Goal: Task Accomplishment & Management: Manage account settings

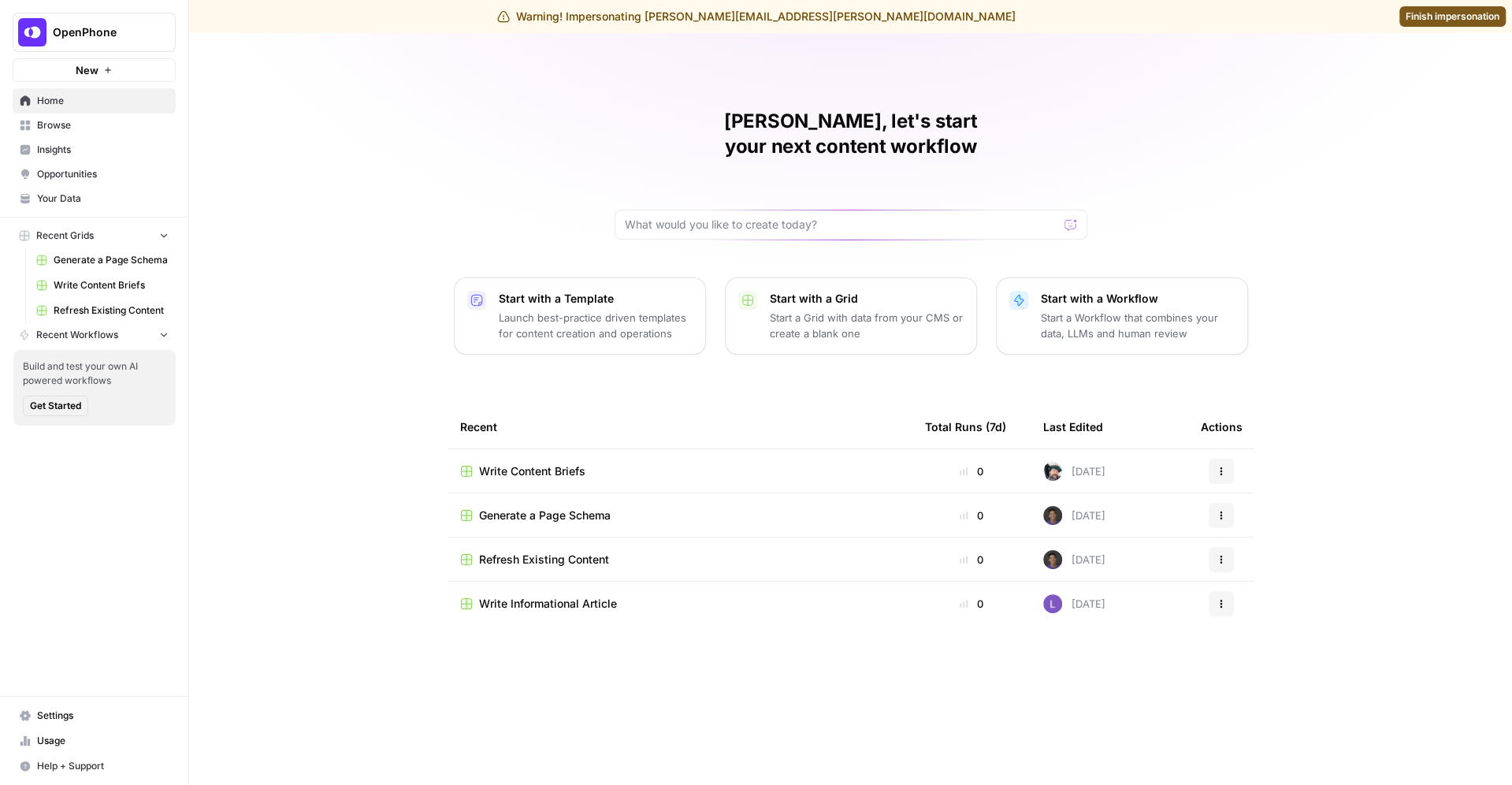
click at [64, 717] on span "Settings" at bounding box center [102, 716] width 132 height 14
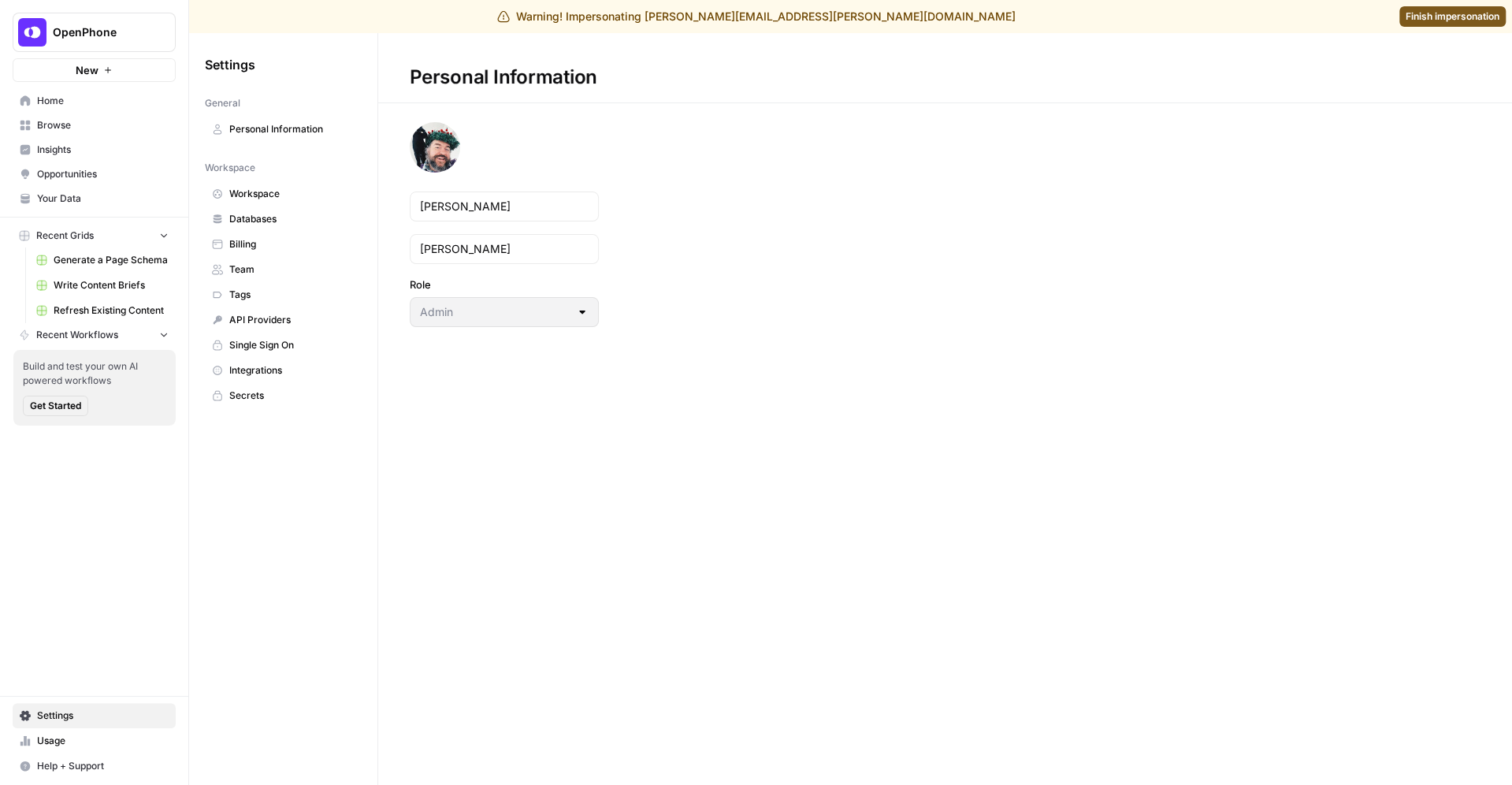
click at [265, 240] on span "Billing" at bounding box center [292, 245] width 125 height 14
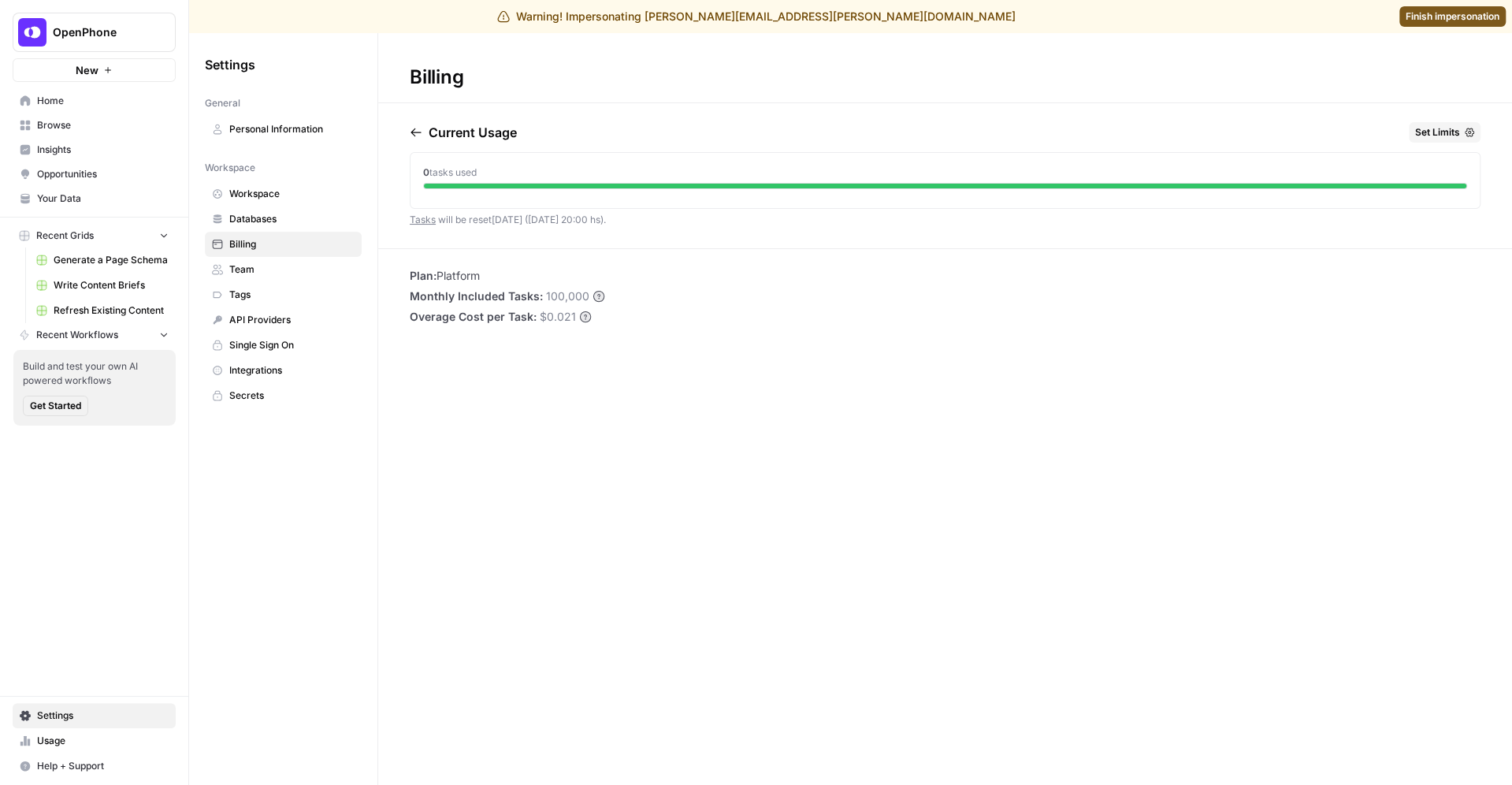
click at [265, 273] on span "Team" at bounding box center [292, 269] width 125 height 14
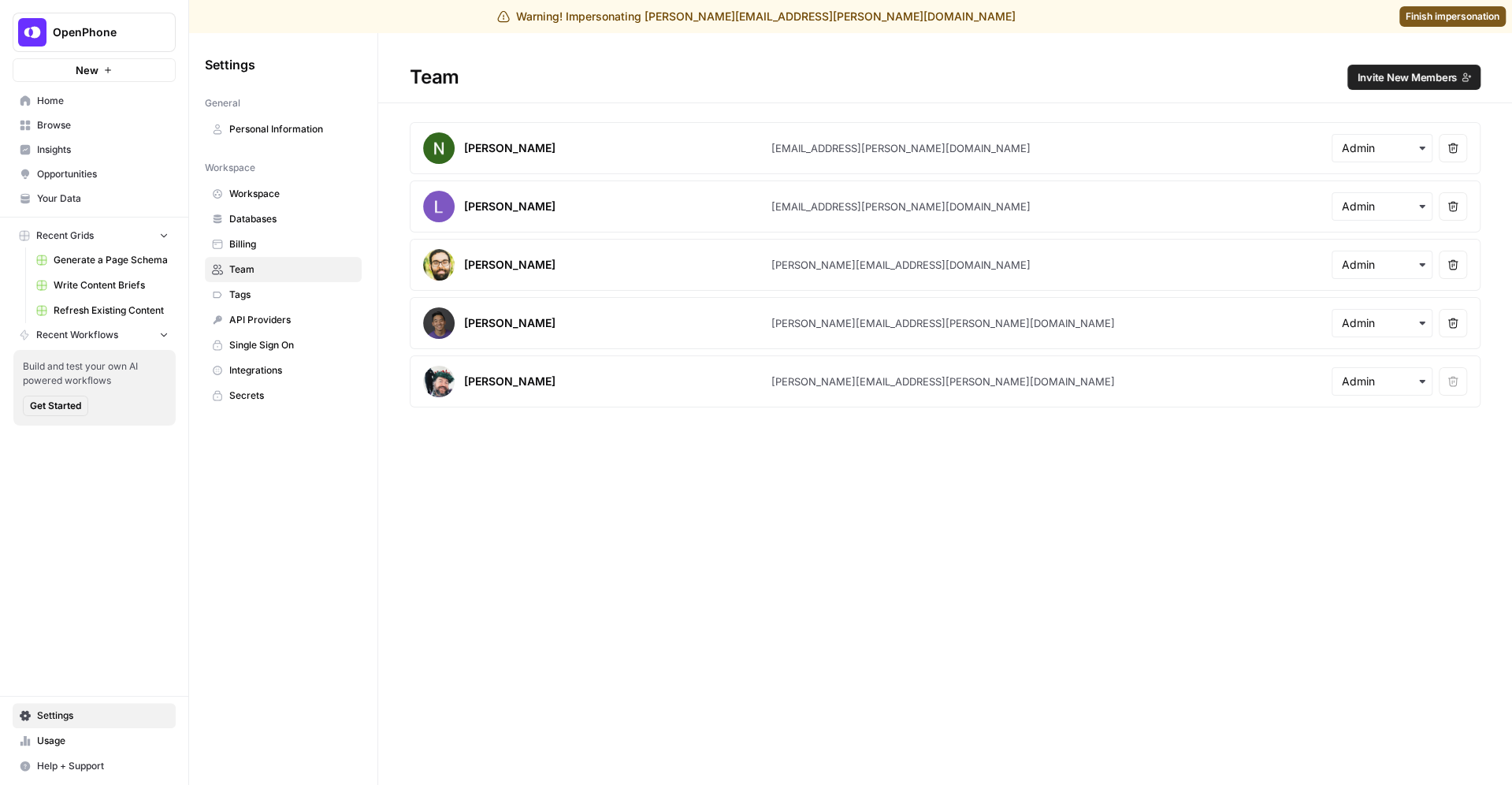
click at [1394, 74] on span "Invite New Members" at bounding box center [1407, 77] width 100 height 16
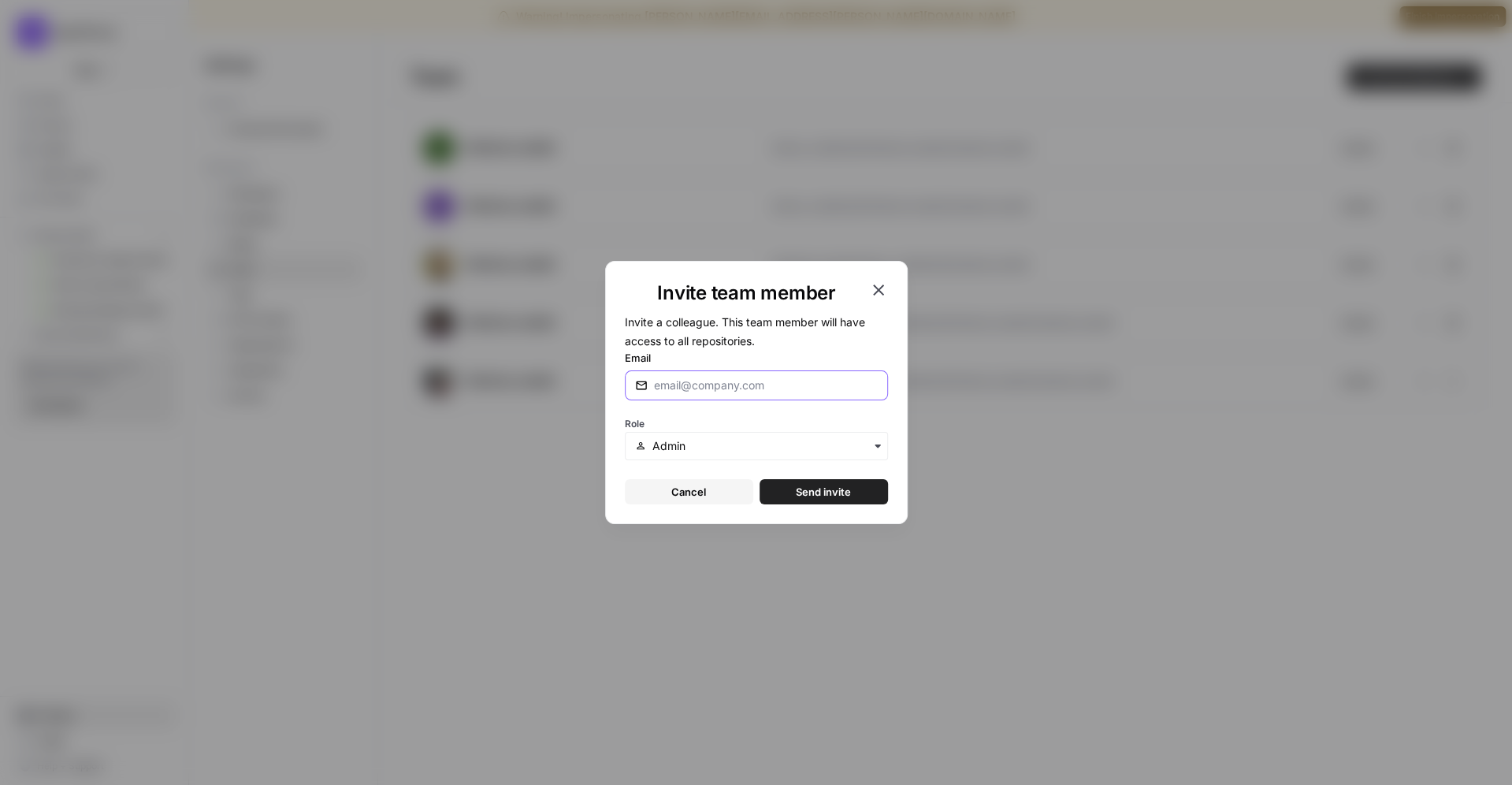
click at [713, 385] on input "Email" at bounding box center [765, 385] width 224 height 16
type input "[EMAIL_ADDRESS][DOMAIN_NAME]"
click at [811, 484] on span "Send invite" at bounding box center [823, 492] width 55 height 16
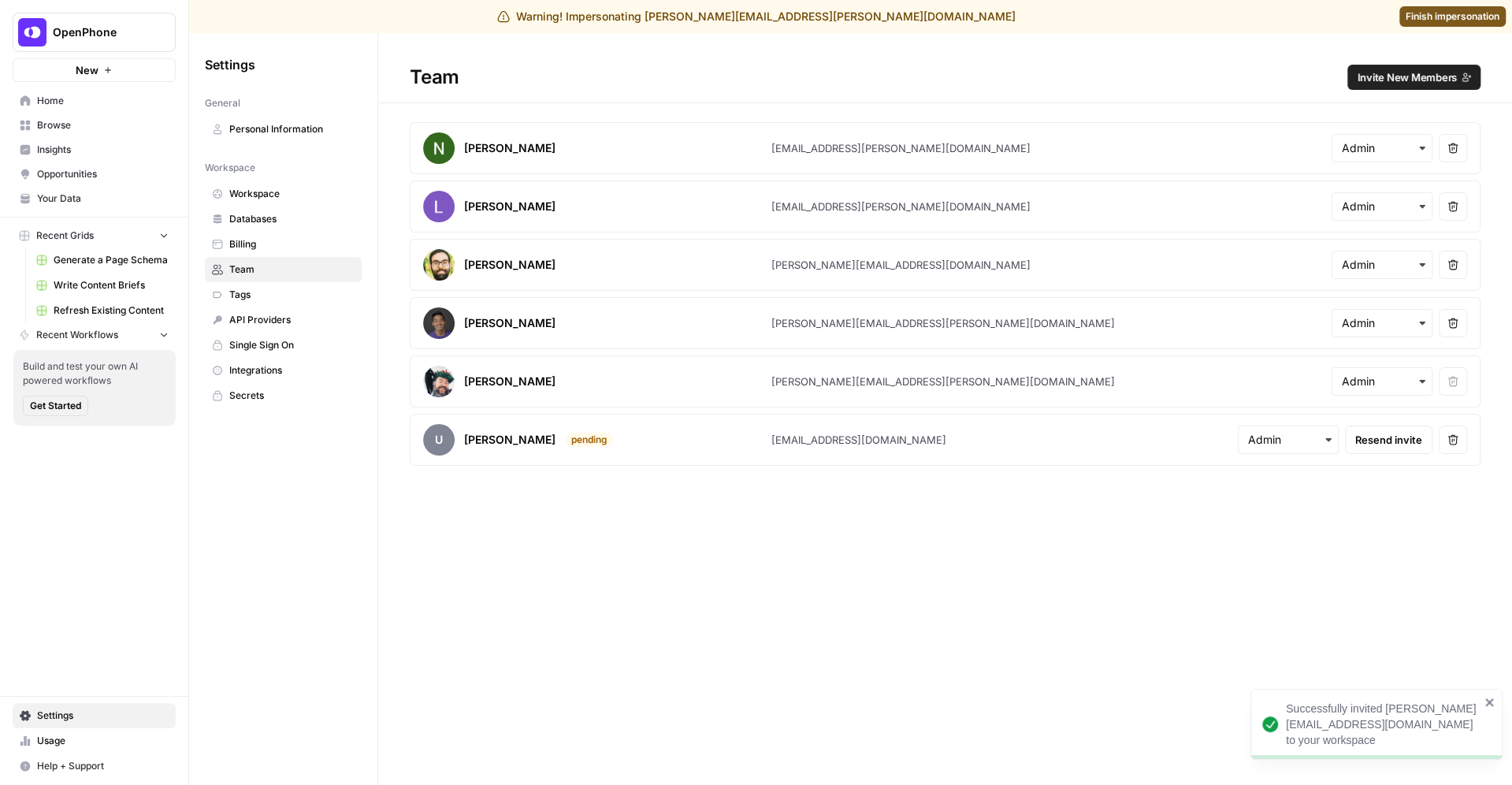
click at [1388, 78] on span "Invite New Members" at bounding box center [1407, 77] width 100 height 16
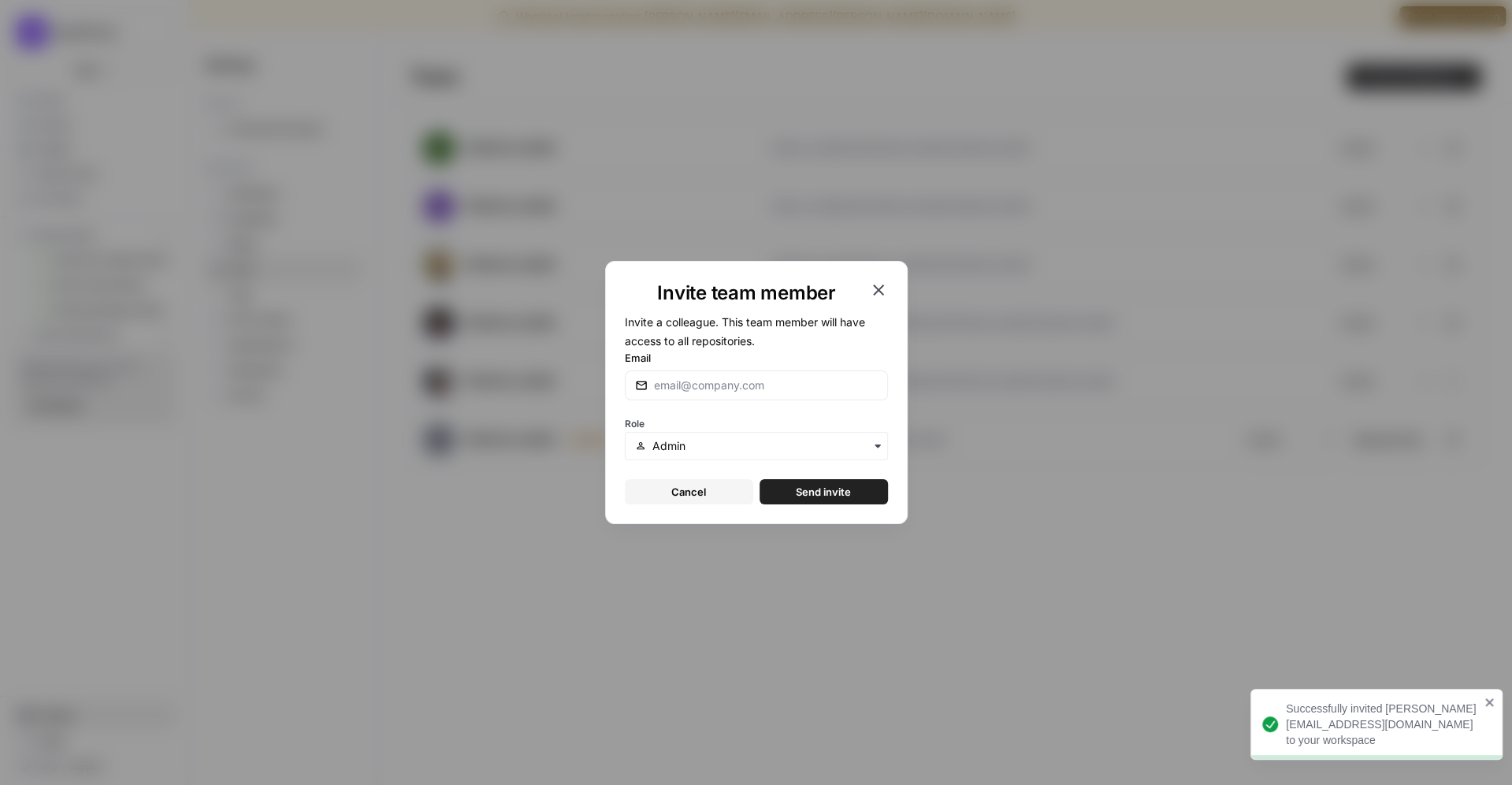
click at [705, 394] on div at bounding box center [756, 386] width 263 height 30
paste input "[PERSON_NAME][EMAIL_ADDRESS][DOMAIN_NAME]"
type input "[PERSON_NAME][EMAIL_ADDRESS][DOMAIN_NAME]"
click at [806, 486] on span "Send invite" at bounding box center [823, 492] width 55 height 16
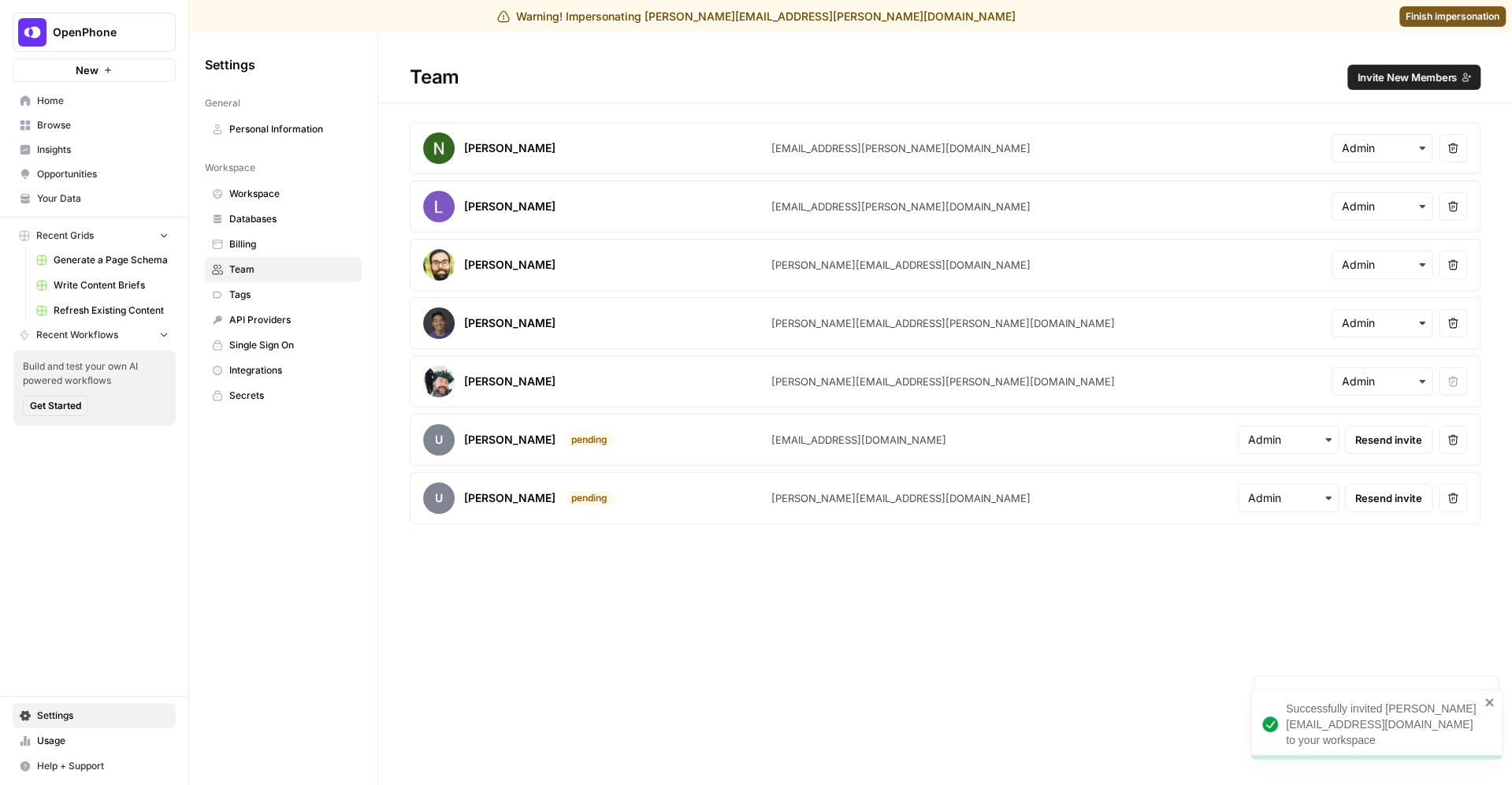
click at [1391, 80] on span "Invite New Members" at bounding box center [1407, 77] width 100 height 16
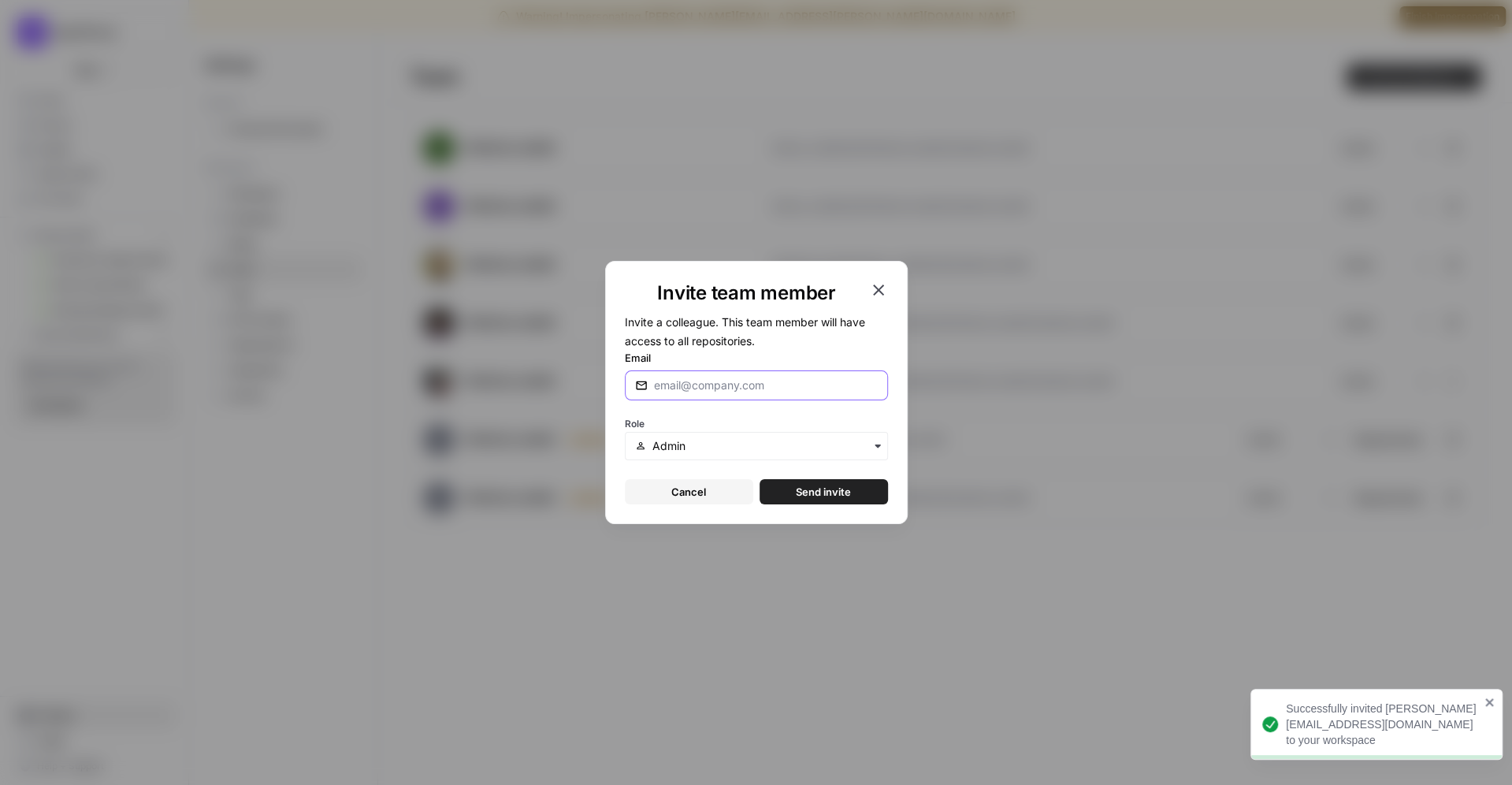
click at [780, 384] on input "Email" at bounding box center [765, 385] width 224 height 16
paste input "[PERSON_NAME][EMAIL_ADDRESS][PERSON_NAME][DOMAIN_NAME]"
type input "[PERSON_NAME][EMAIL_ADDRESS][PERSON_NAME][DOMAIN_NAME]"
click at [795, 487] on span "Send invite" at bounding box center [823, 492] width 55 height 16
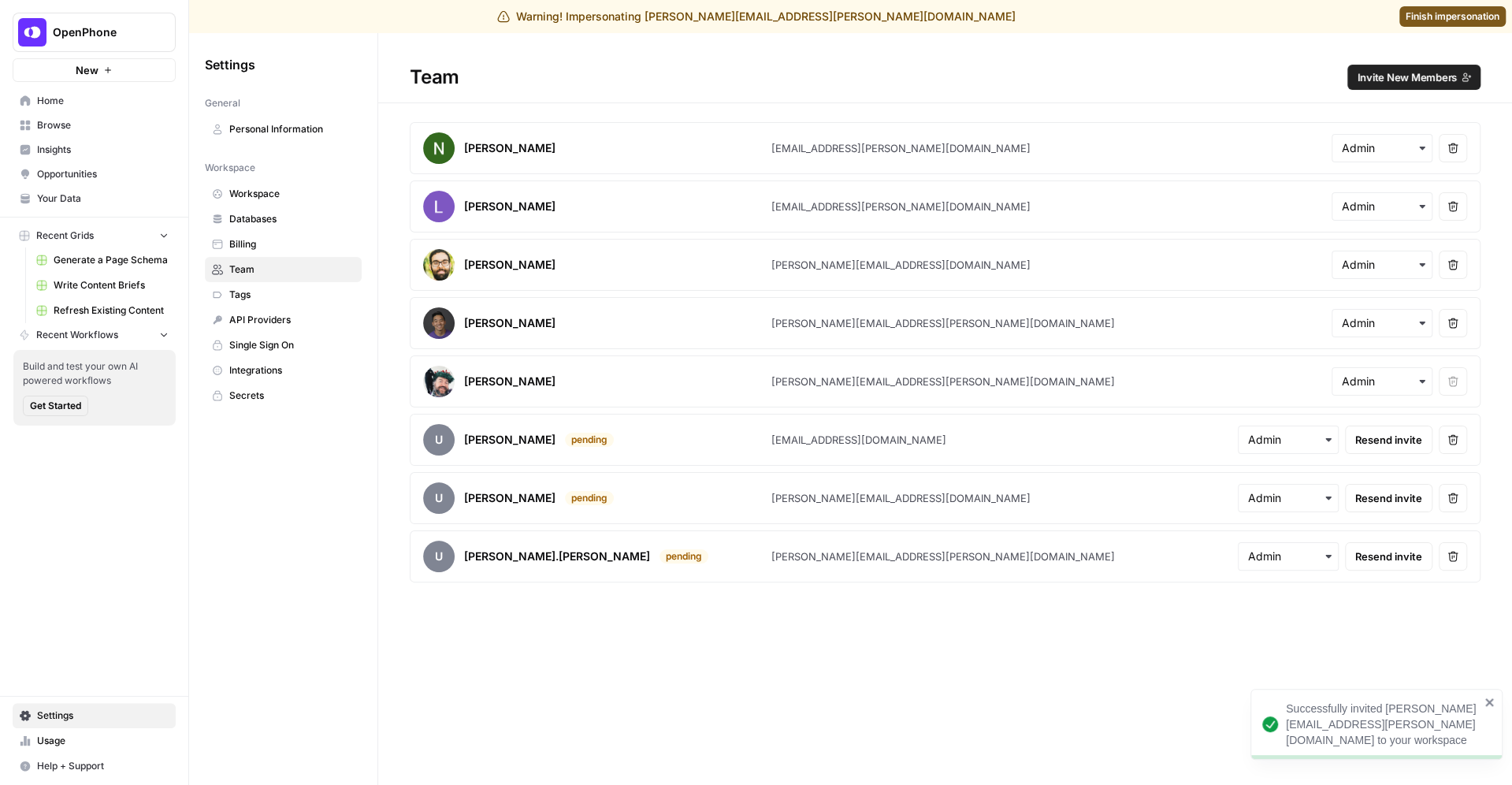
click at [1416, 79] on span "Invite New Members" at bounding box center [1407, 77] width 100 height 16
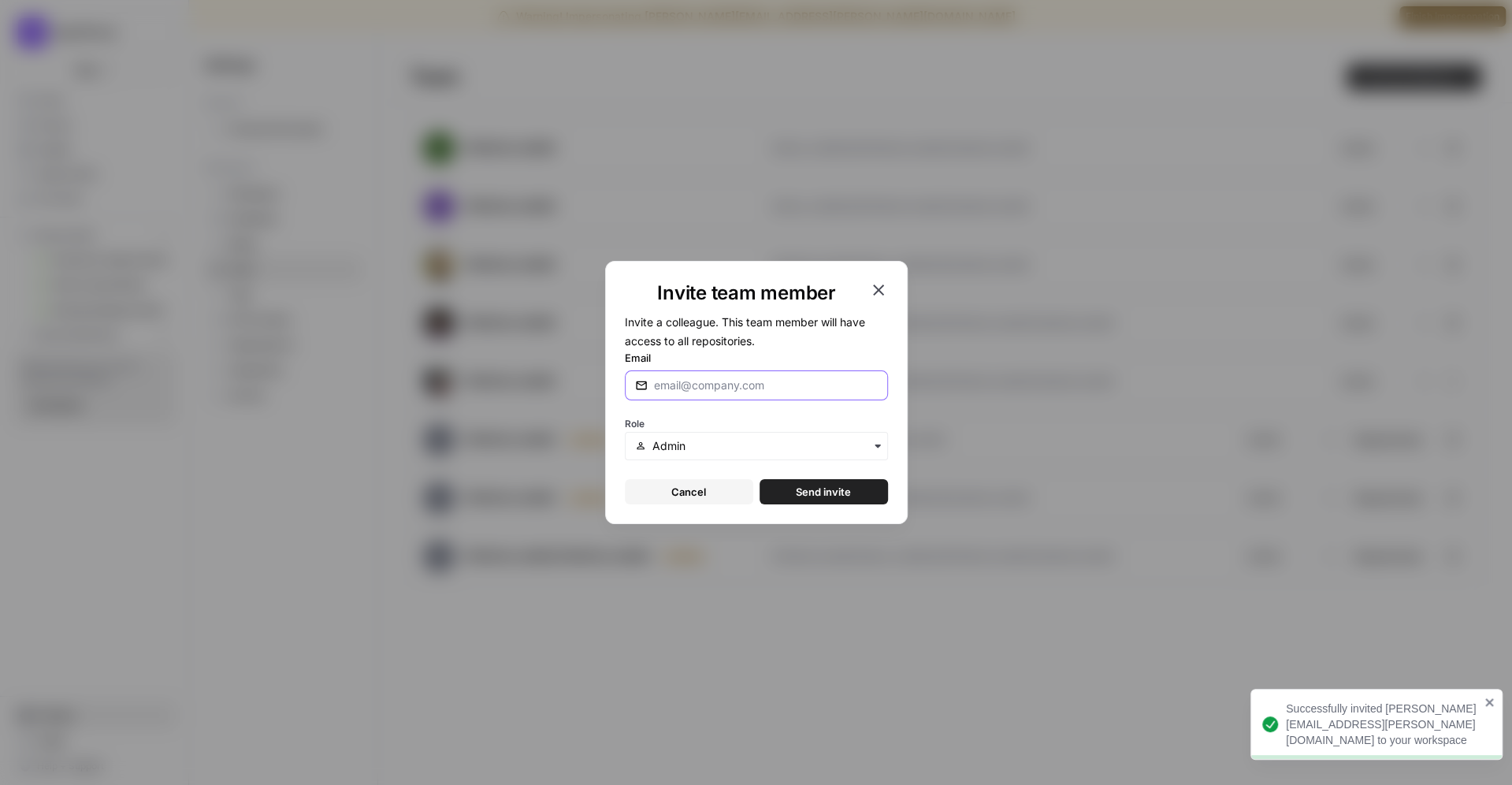
click at [756, 381] on input "Email" at bounding box center [765, 385] width 224 height 16
paste input "[PERSON_NAME][EMAIL_ADDRESS][DOMAIN_NAME]"
type input "[PERSON_NAME][EMAIL_ADDRESS][DOMAIN_NAME]"
click at [806, 493] on span "Send invite" at bounding box center [823, 492] width 55 height 16
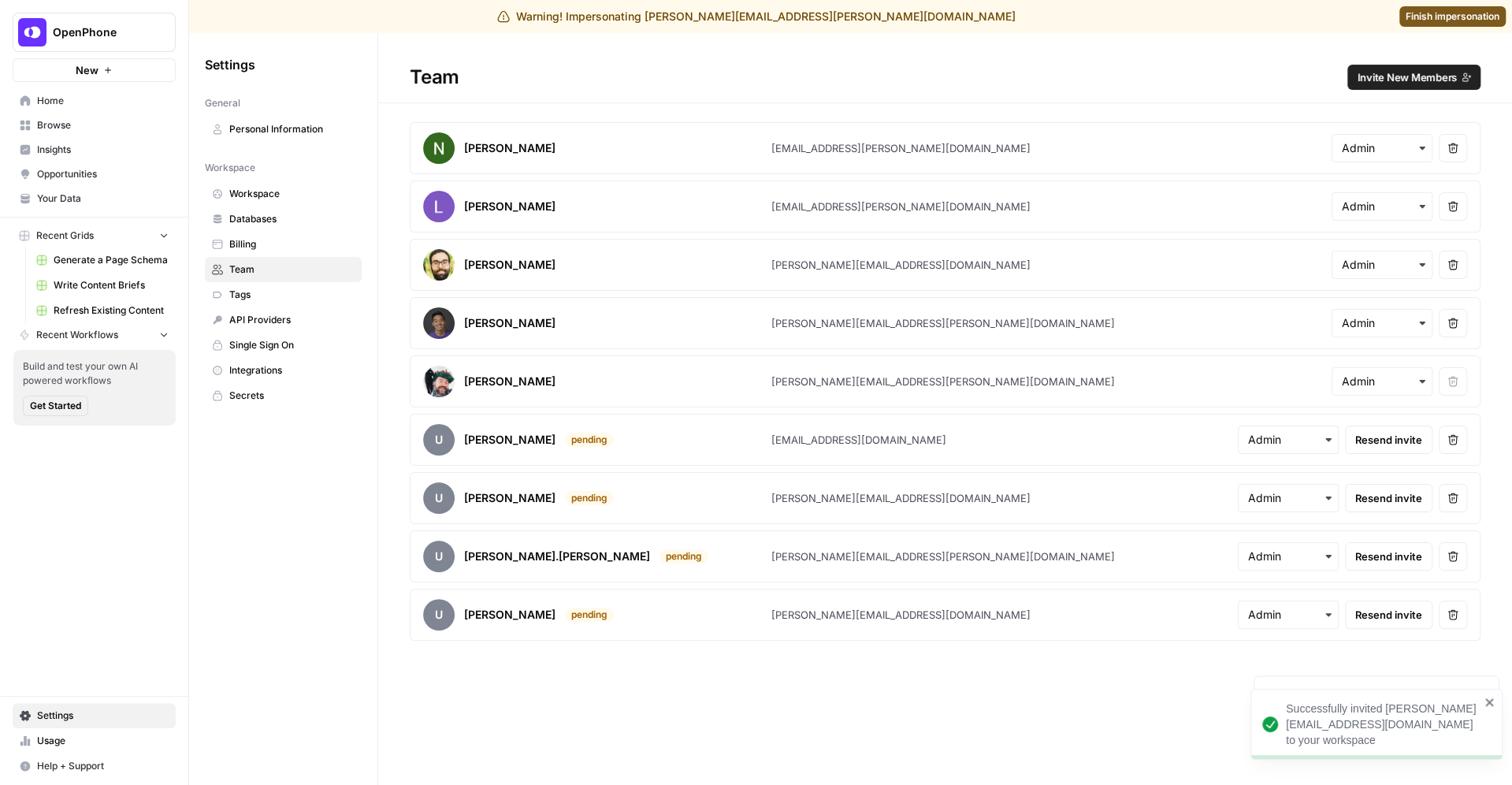
click at [56, 91] on link "Home" at bounding box center [94, 101] width 163 height 26
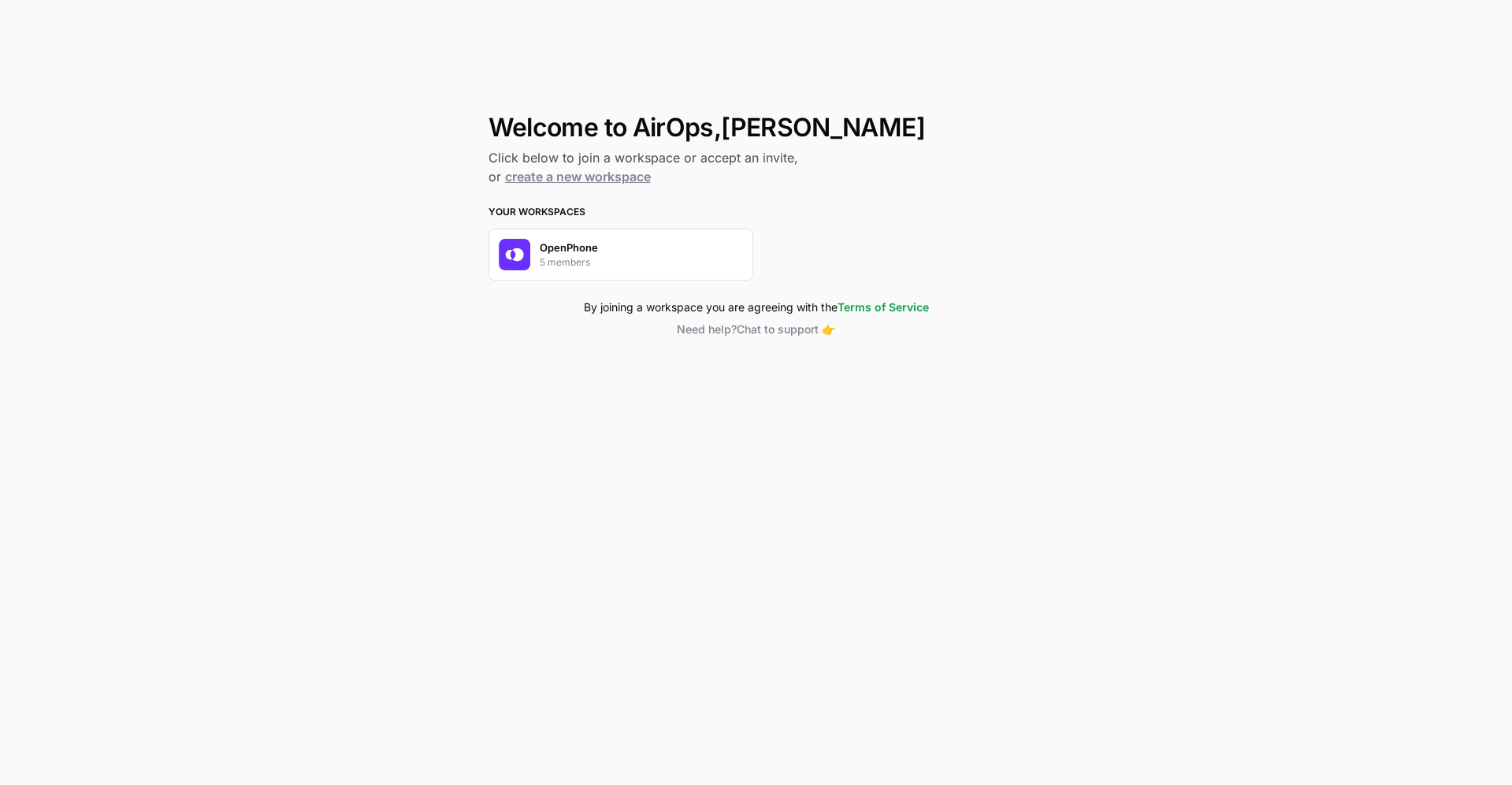
click at [633, 248] on div "OpenPhone 5 members" at bounding box center [621, 254] width 265 height 52
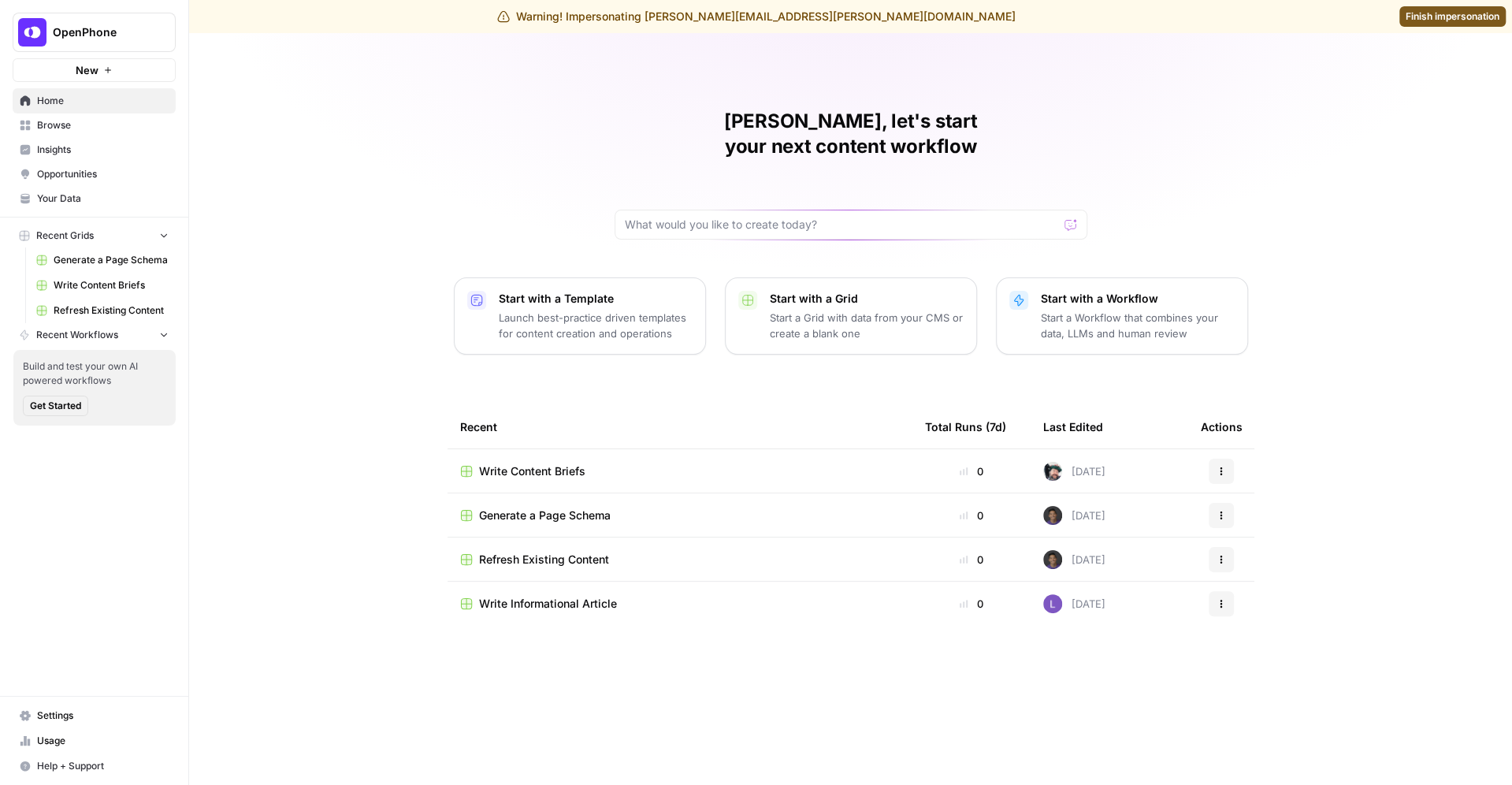
click at [1456, 21] on span "Finish impersonation" at bounding box center [1452, 17] width 94 height 14
